Goal: Use online tool/utility: Utilize a website feature to perform a specific function

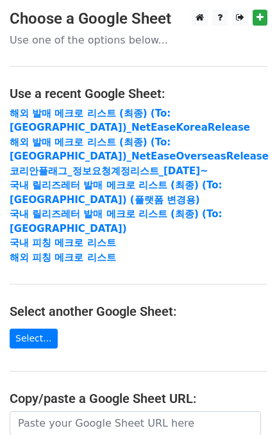
scroll to position [171, 0]
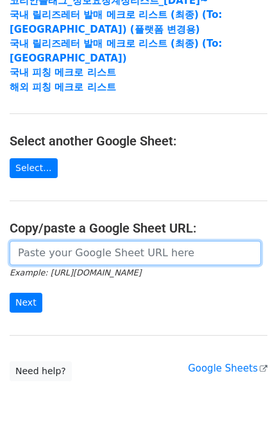
drag, startPoint x: 61, startPoint y: 247, endPoint x: 56, endPoint y: 260, distance: 14.2
click at [61, 247] on input "url" at bounding box center [135, 253] width 251 height 24
paste input "https://docs.google.com/spreadsheets/d/1KHcYv3-vWRWtZN51Yi1JdLg8VtCH7JkDX6q9Zm9…"
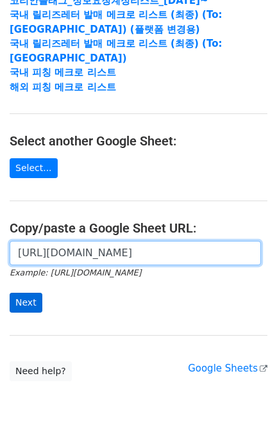
scroll to position [0, 305]
type input "https://docs.google.com/spreadsheets/d/1KHcYv3-vWRWtZN51Yi1JdLg8VtCH7JkDX6q9Zm9…"
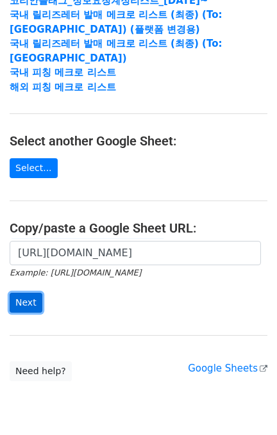
click at [28, 303] on input "Next" at bounding box center [26, 303] width 33 height 20
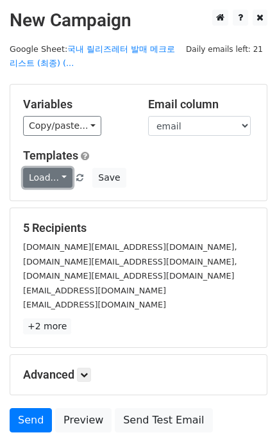
click at [54, 172] on link "Load..." at bounding box center [47, 178] width 49 height 20
